Goal: Check status

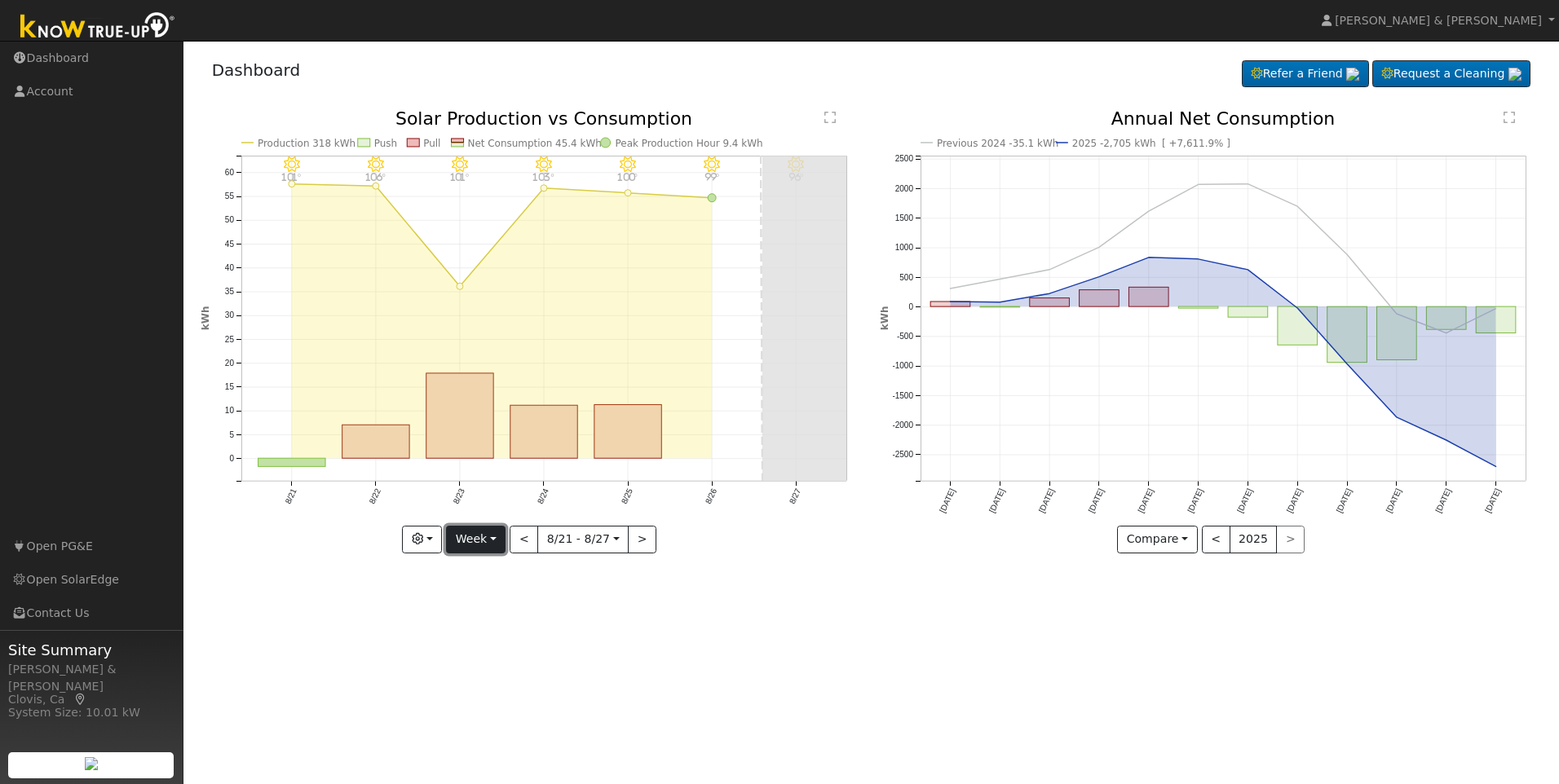
click at [491, 535] on button "Week" at bounding box center [476, 539] width 60 height 27
click at [497, 622] on link "Month" at bounding box center [504, 619] width 114 height 23
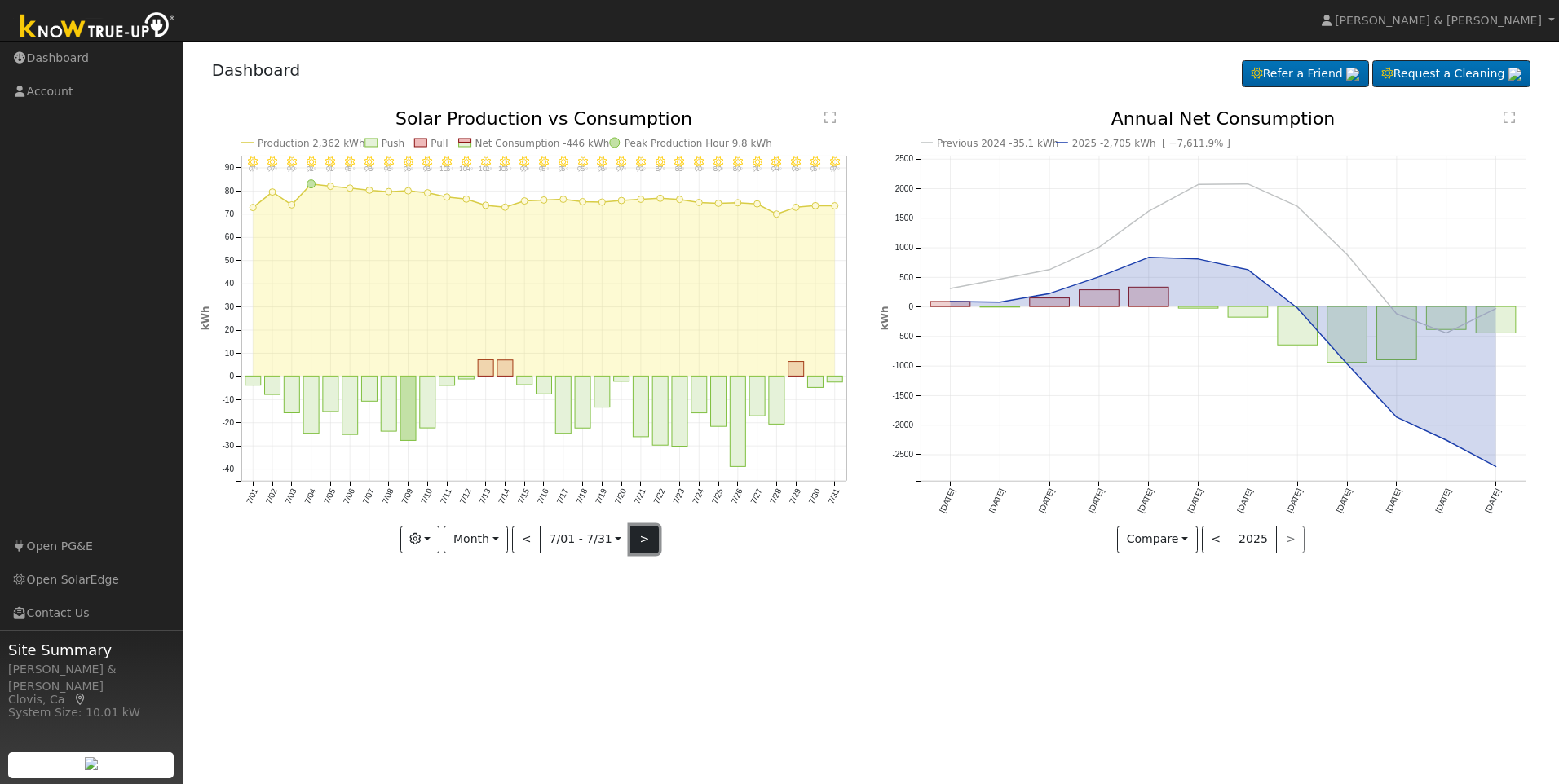
click at [640, 550] on button ">" at bounding box center [645, 539] width 28 height 27
type input "[DATE]"
